Goal: Find specific page/section: Find specific page/section

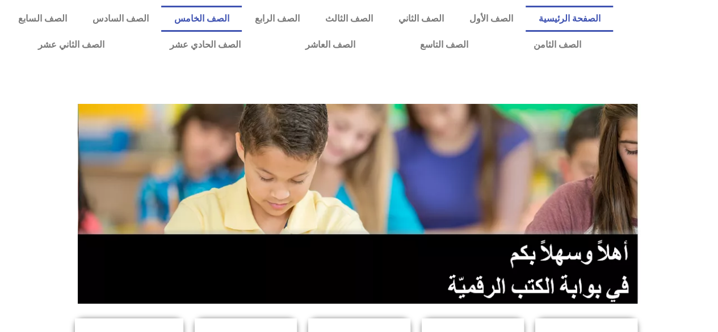
click at [236, 18] on link "الصف الخامس" at bounding box center [201, 19] width 81 height 26
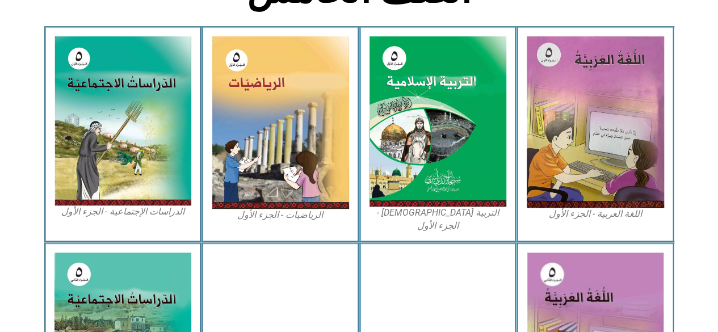
scroll to position [328, 0]
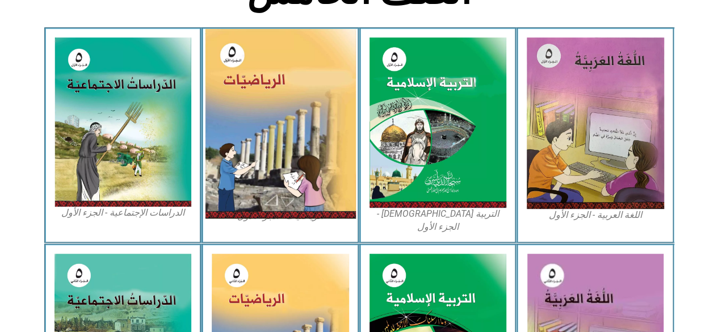
click at [295, 167] on img at bounding box center [280, 124] width 151 height 190
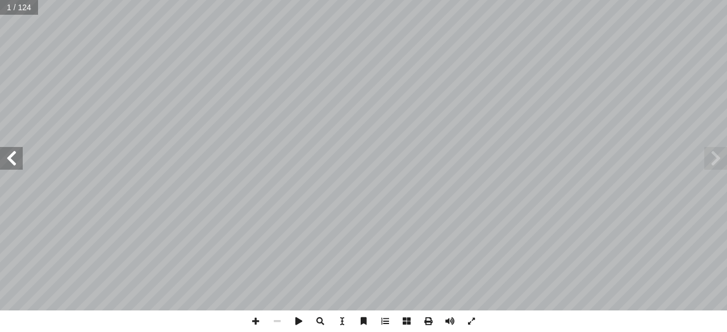
click at [11, 166] on span at bounding box center [11, 158] width 23 height 23
